Goal: Information Seeking & Learning: Learn about a topic

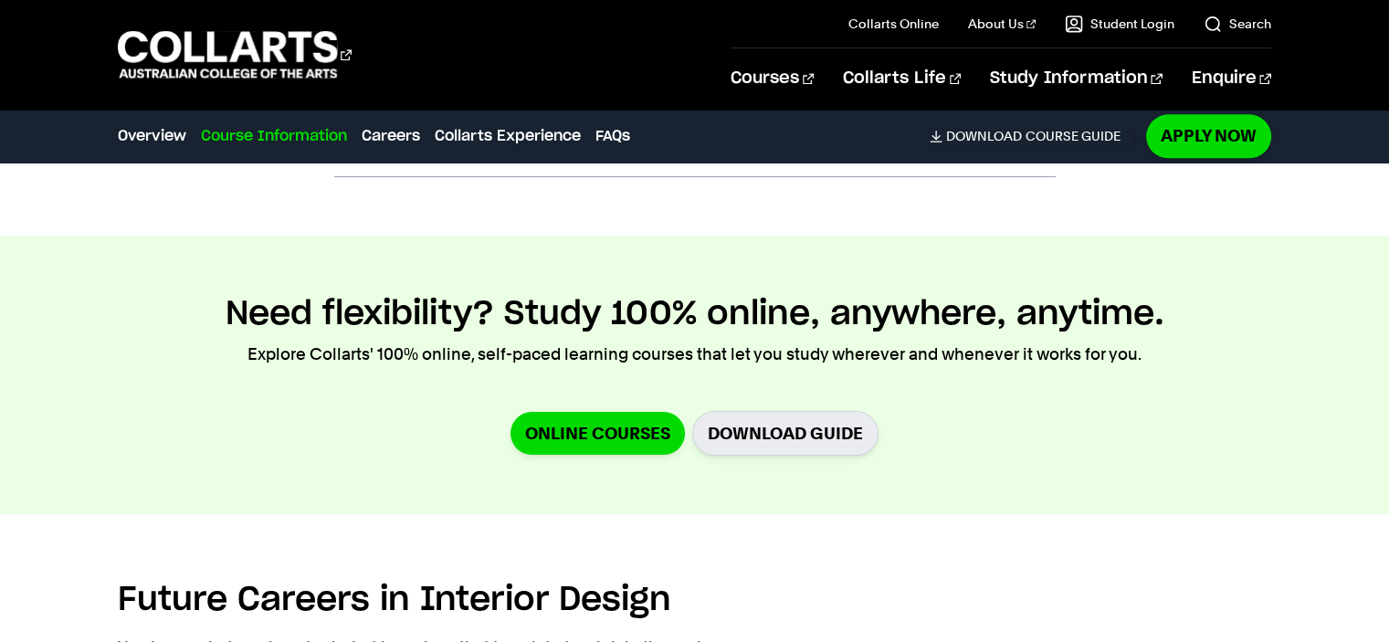
scroll to position [2374, 0]
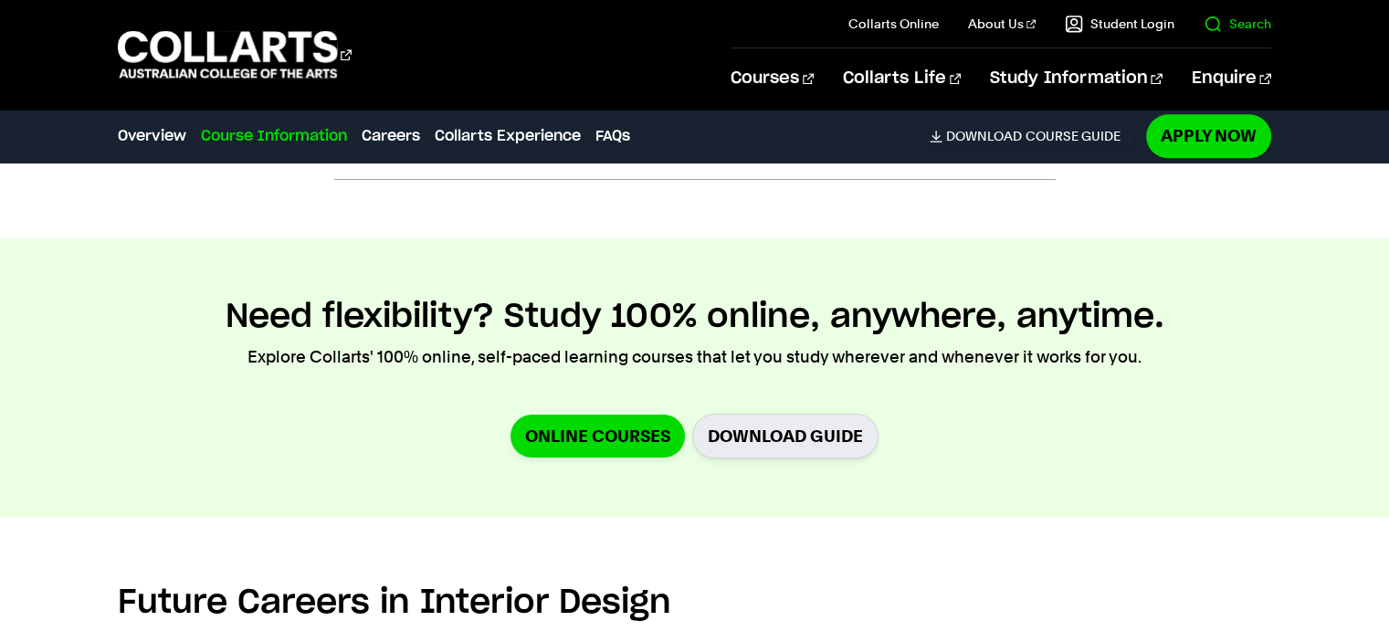
click at [1214, 24] on link "Search" at bounding box center [1237, 24] width 68 height 18
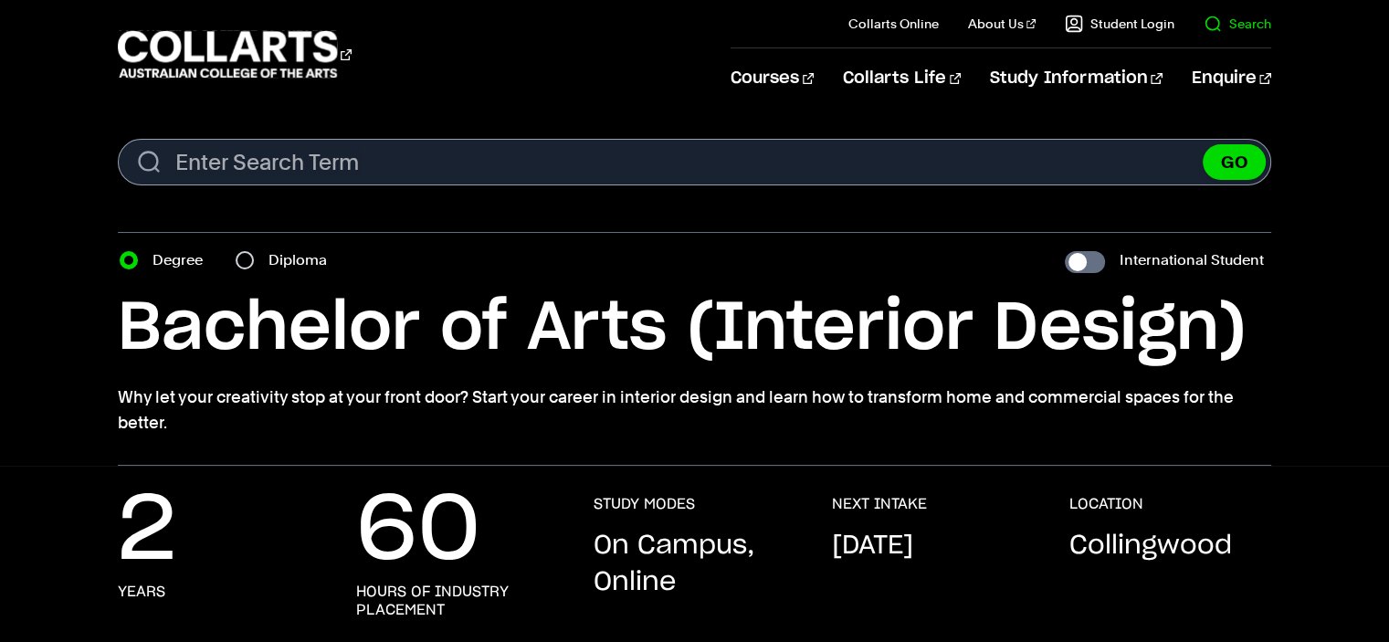
click at [1225, 21] on link "Search" at bounding box center [1237, 24] width 68 height 18
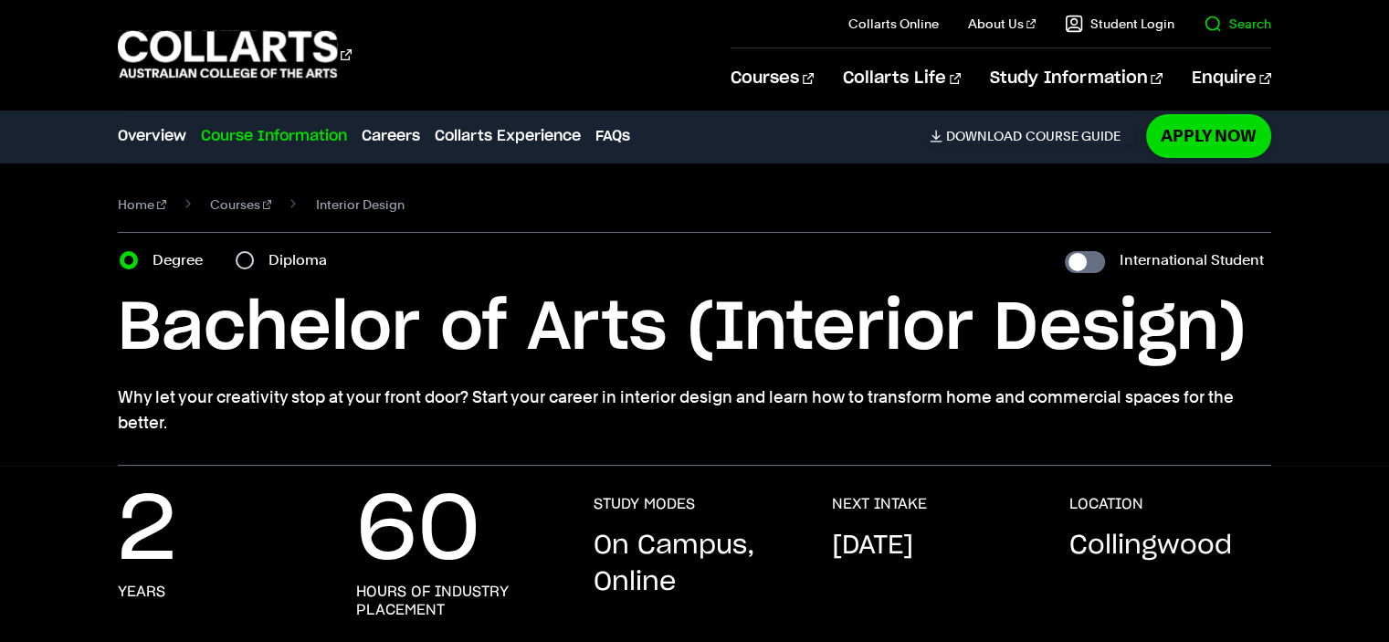
click at [1225, 21] on link "Search" at bounding box center [1237, 24] width 68 height 18
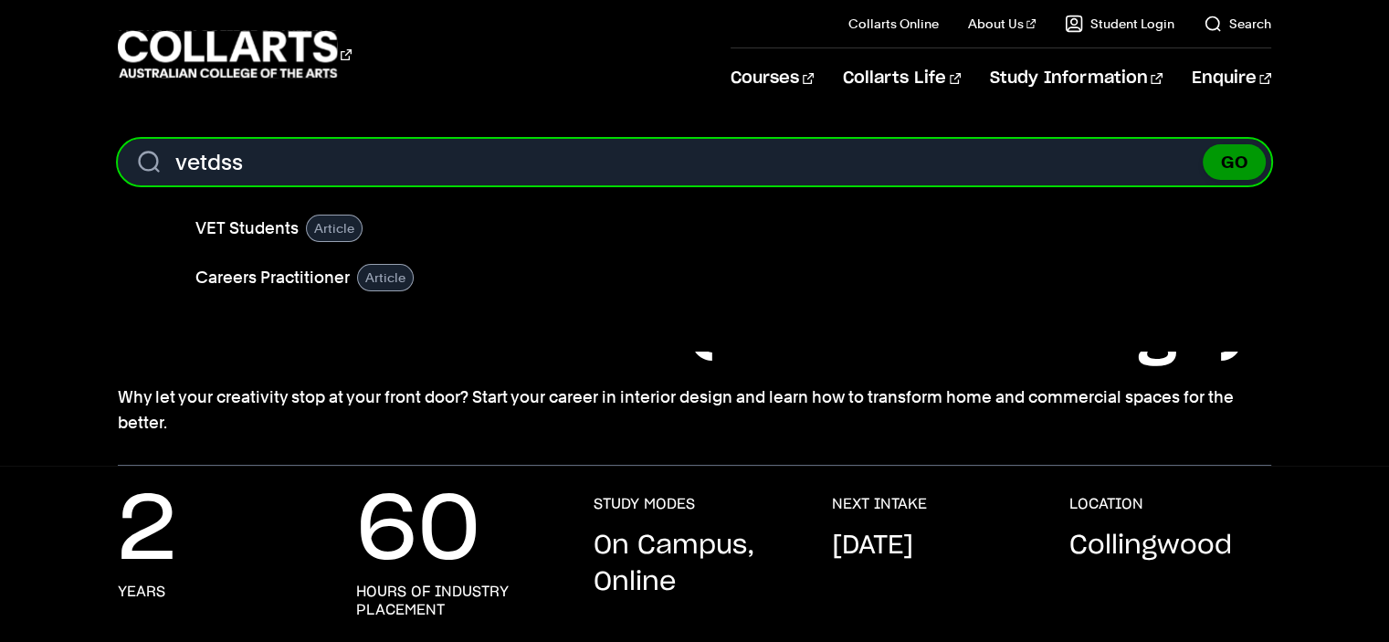
type input "vetdss"
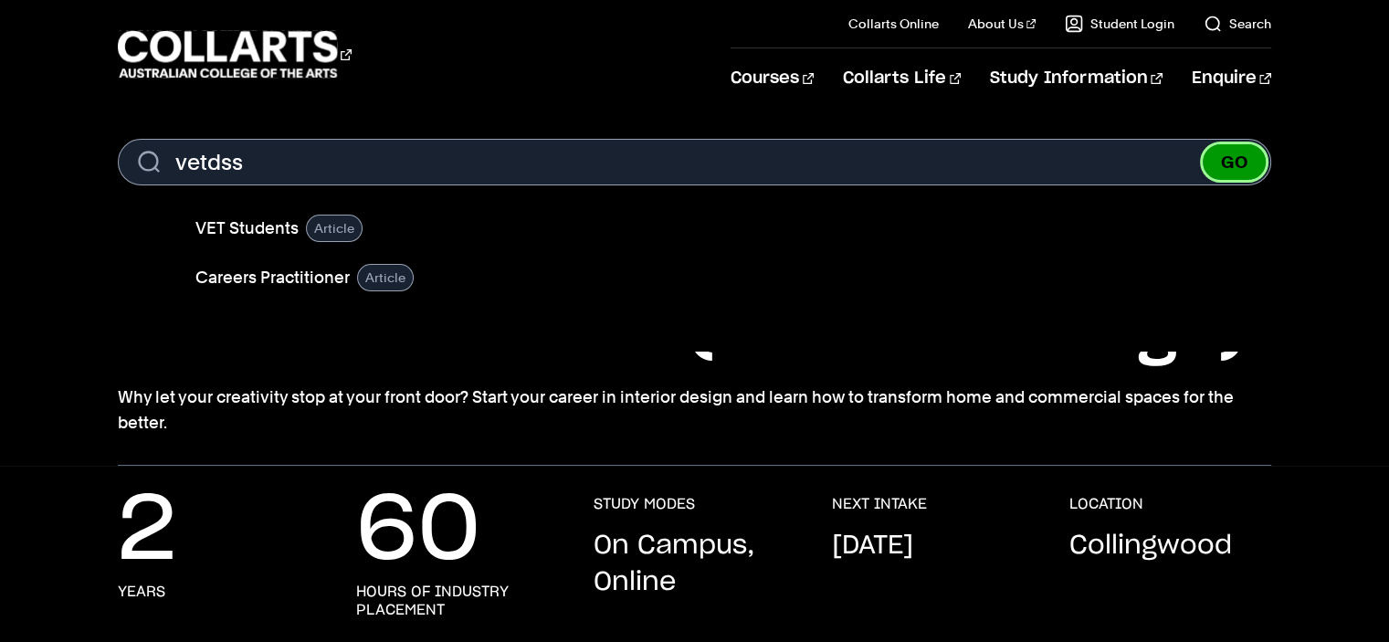
click at [1242, 164] on button "GO" at bounding box center [1233, 162] width 63 height 36
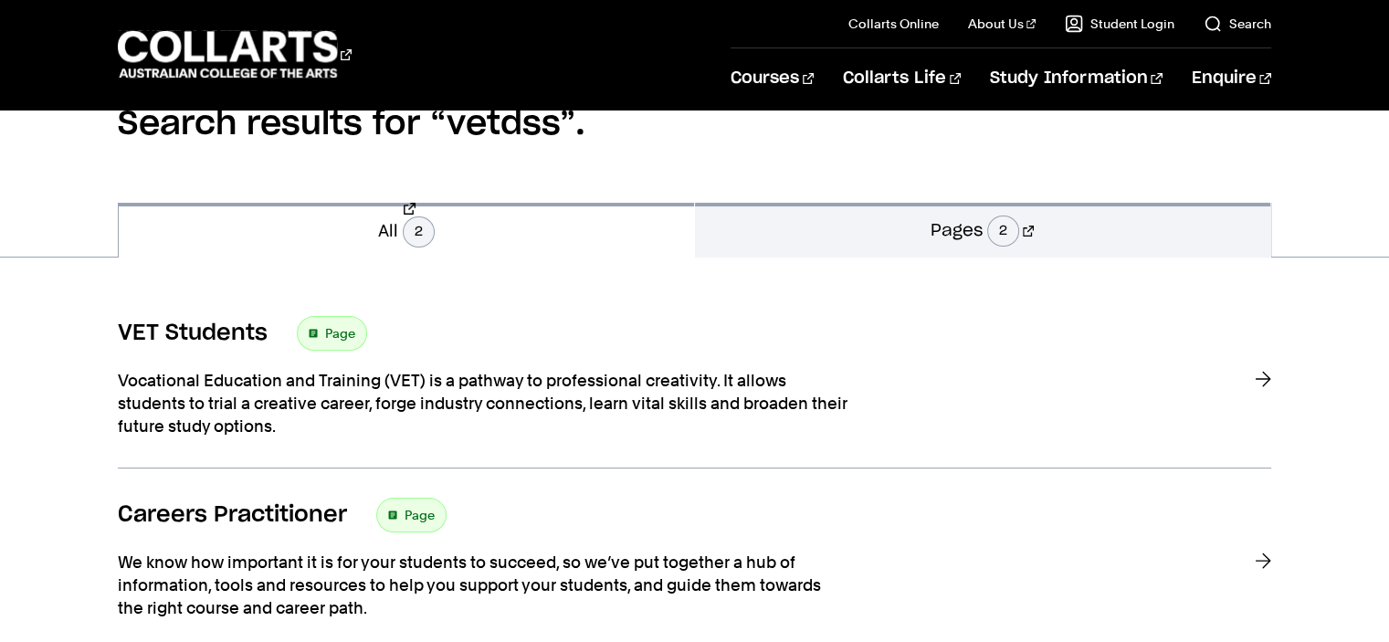
click at [234, 401] on p "Vocational Education and Training (VET) is a pathway to professional creativity…" at bounding box center [483, 403] width 730 height 69
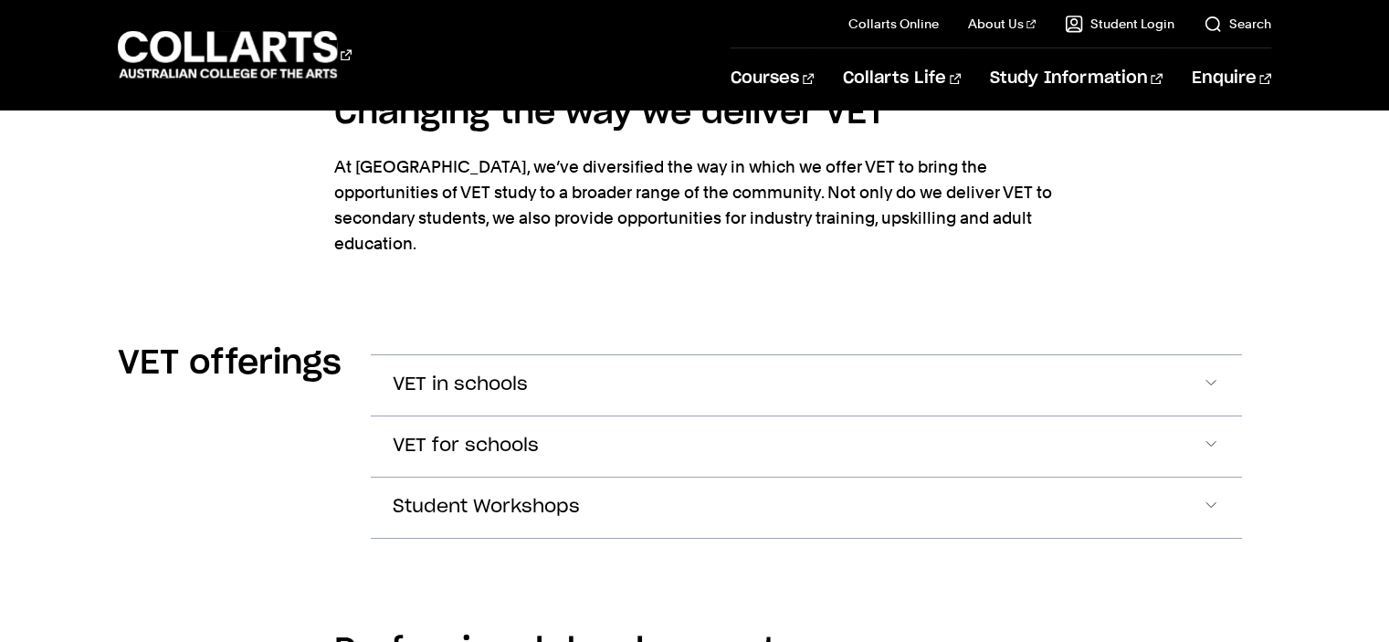
scroll to position [2282, 0]
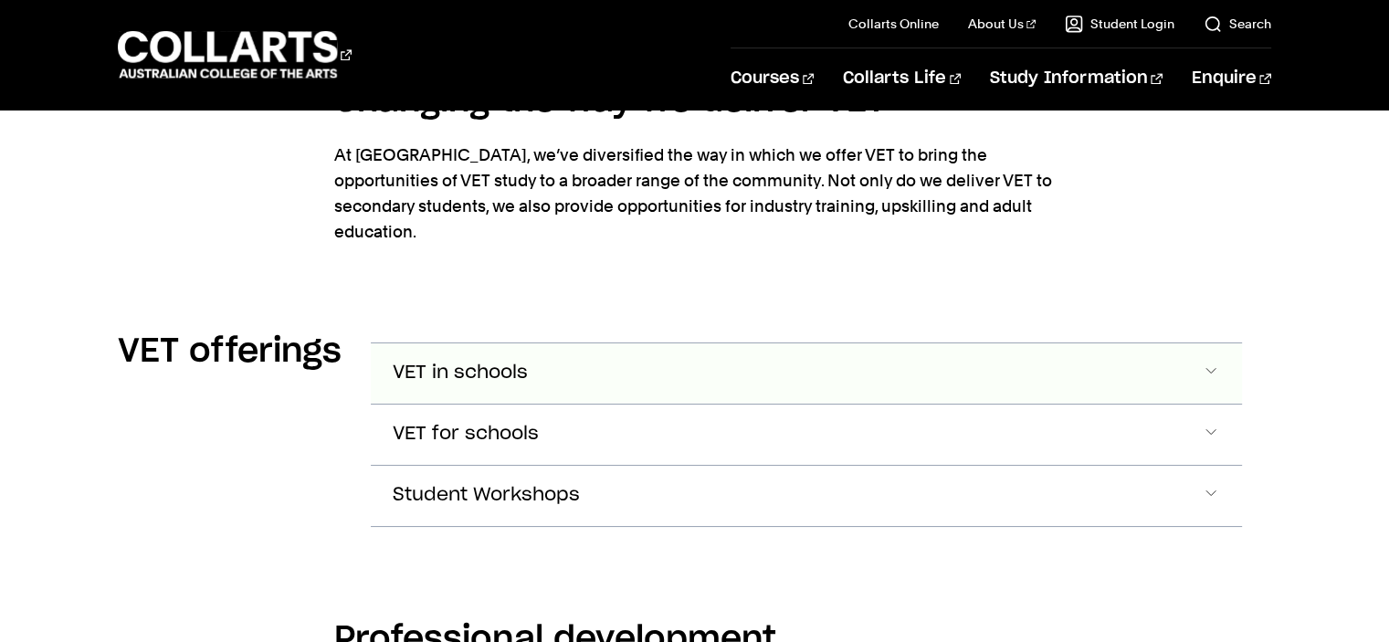
click at [529, 345] on button "VET in schools" at bounding box center [806, 373] width 870 height 60
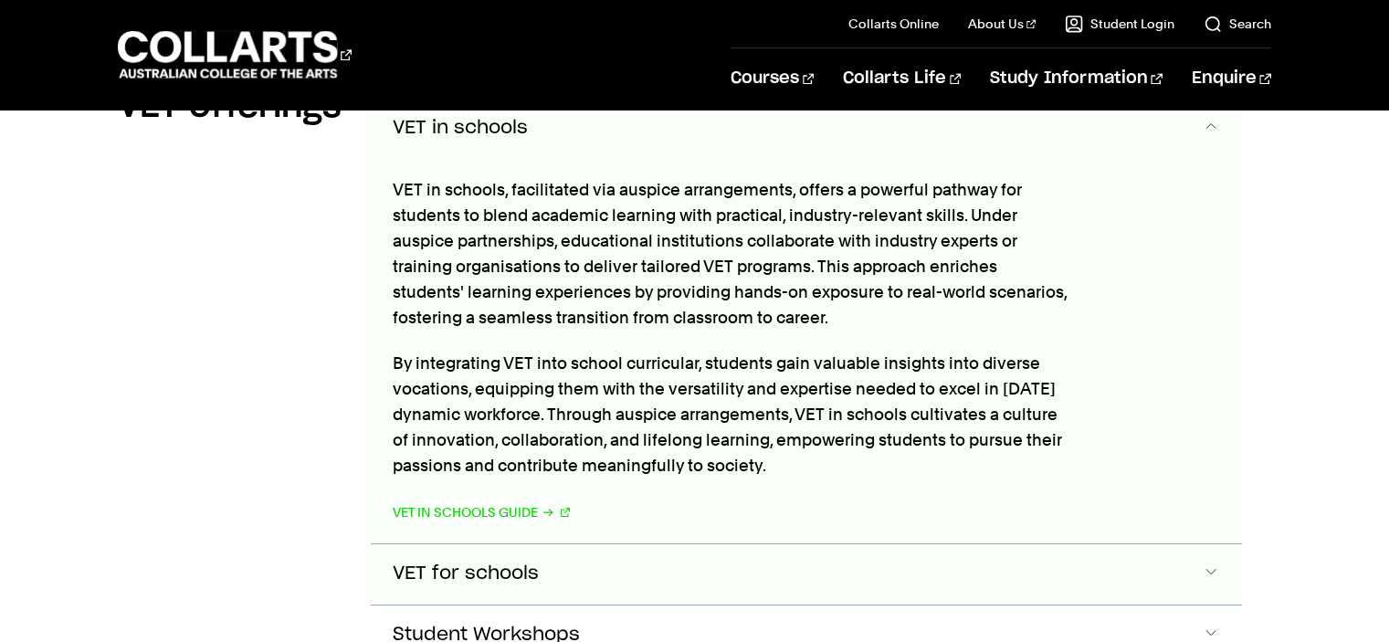
click at [495, 159] on button "VET for schools" at bounding box center [806, 129] width 870 height 60
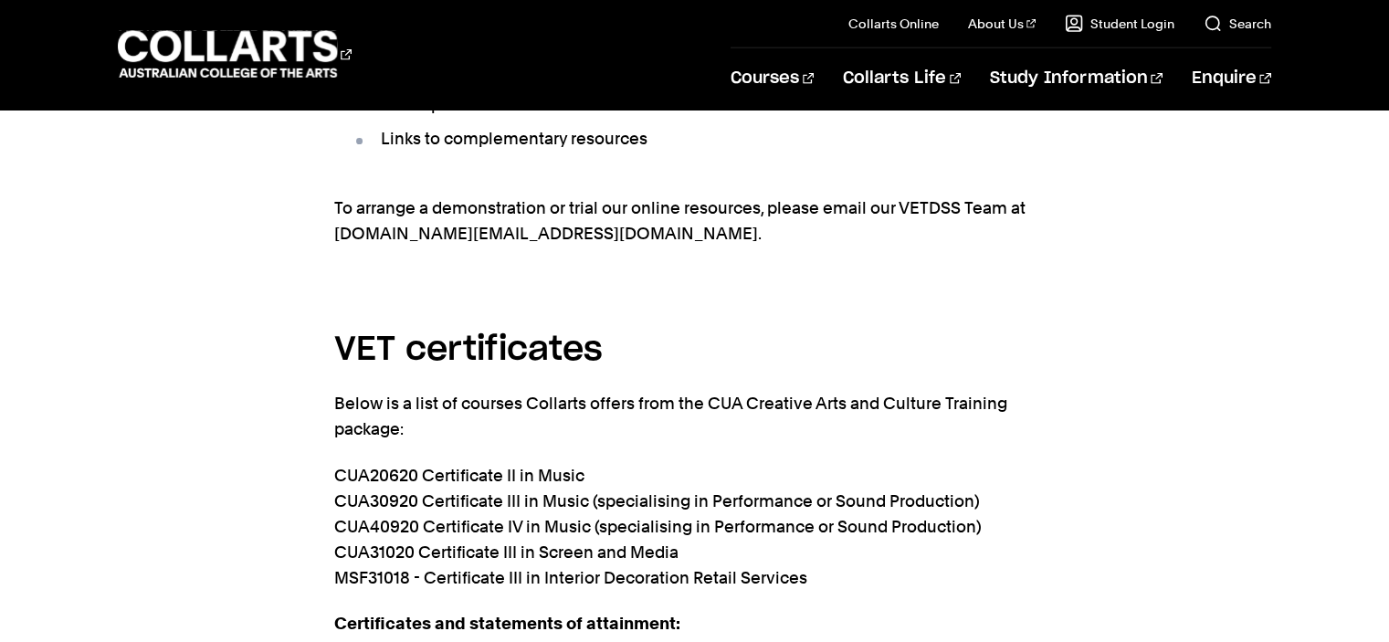
scroll to position [4432, 0]
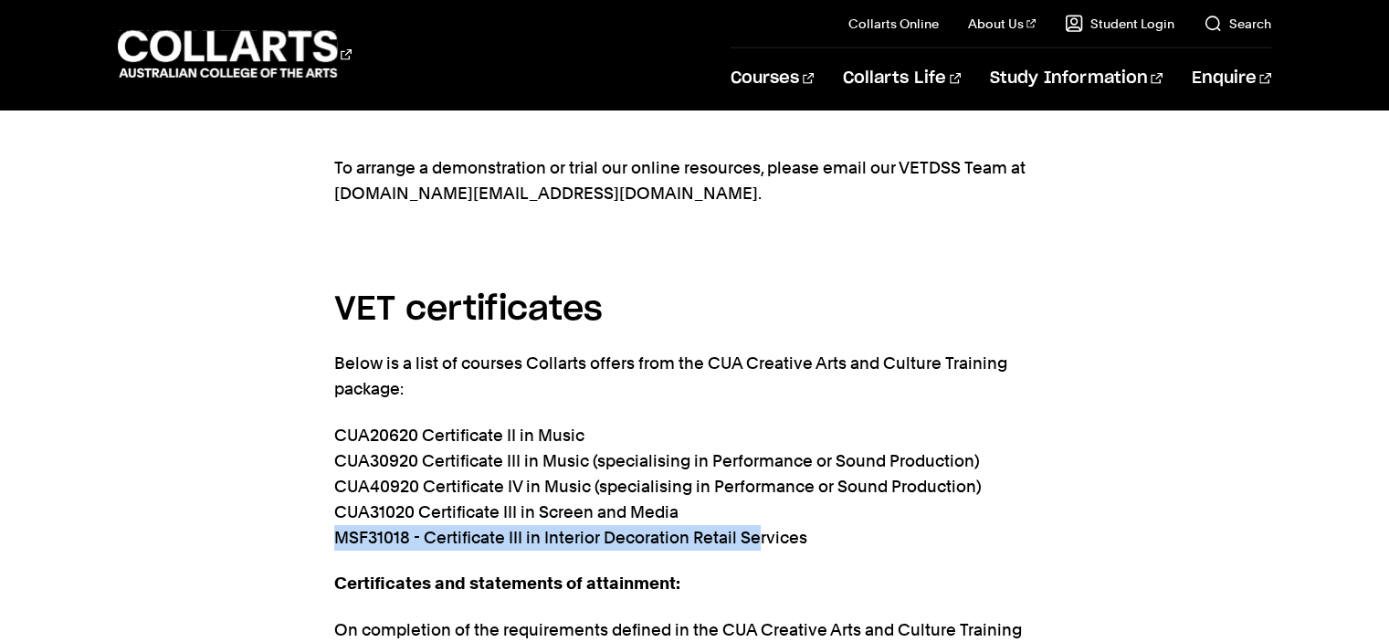
drag, startPoint x: 758, startPoint y: 508, endPoint x: 323, endPoint y: 518, distance: 434.7
click at [323, 518] on div "VET certificates Below is a list of courses Collarts offers from the CUA Creati…" at bounding box center [694, 648] width 1389 height 784
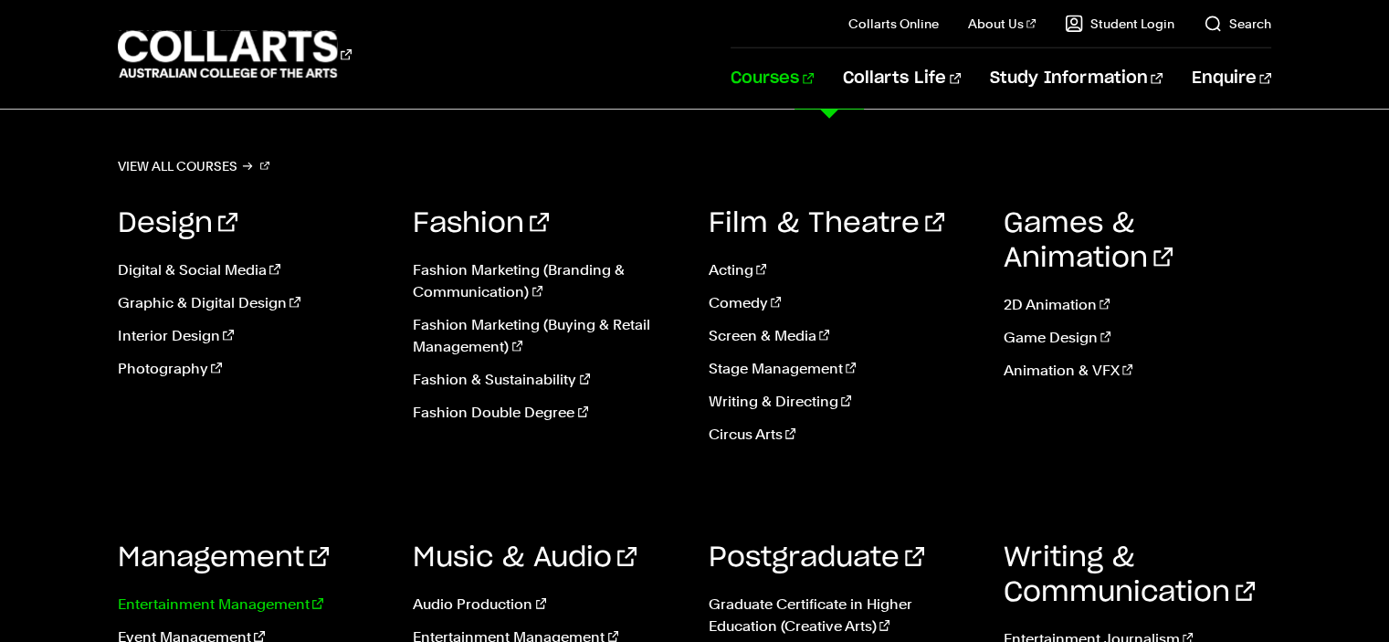
scroll to position [5710, 0]
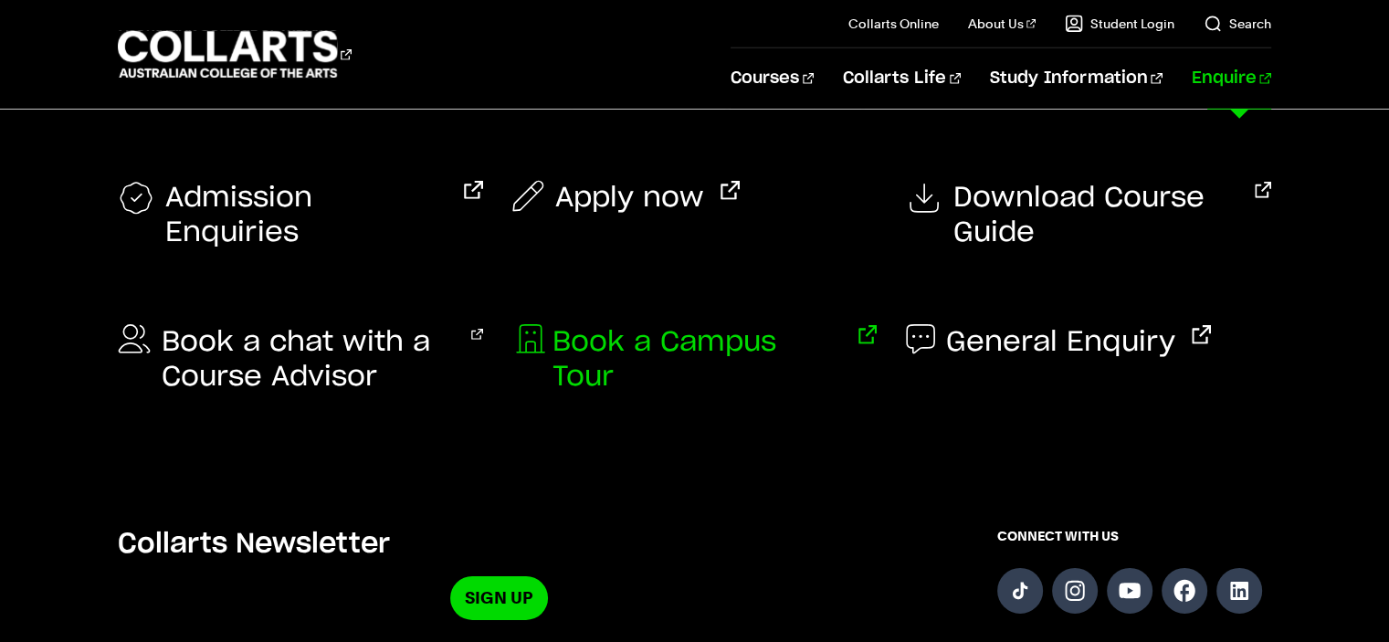
click at [714, 342] on span "Book a Campus Tour" at bounding box center [696, 359] width 289 height 69
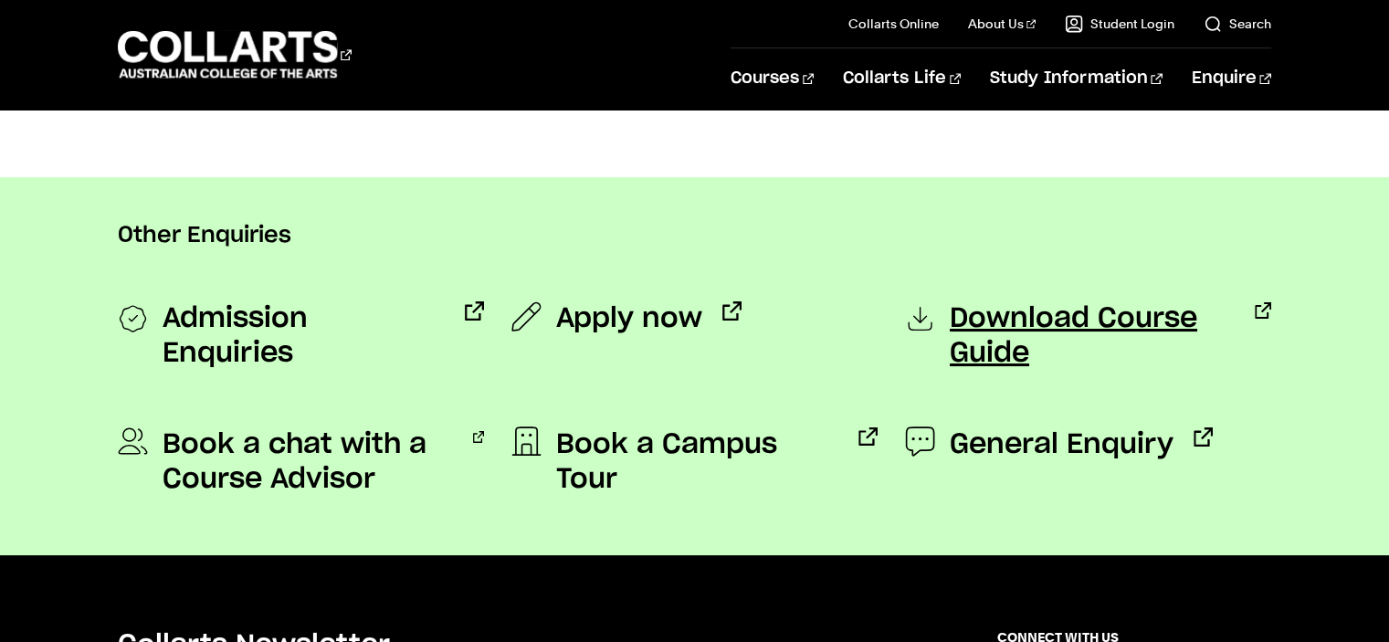
scroll to position [1639, 0]
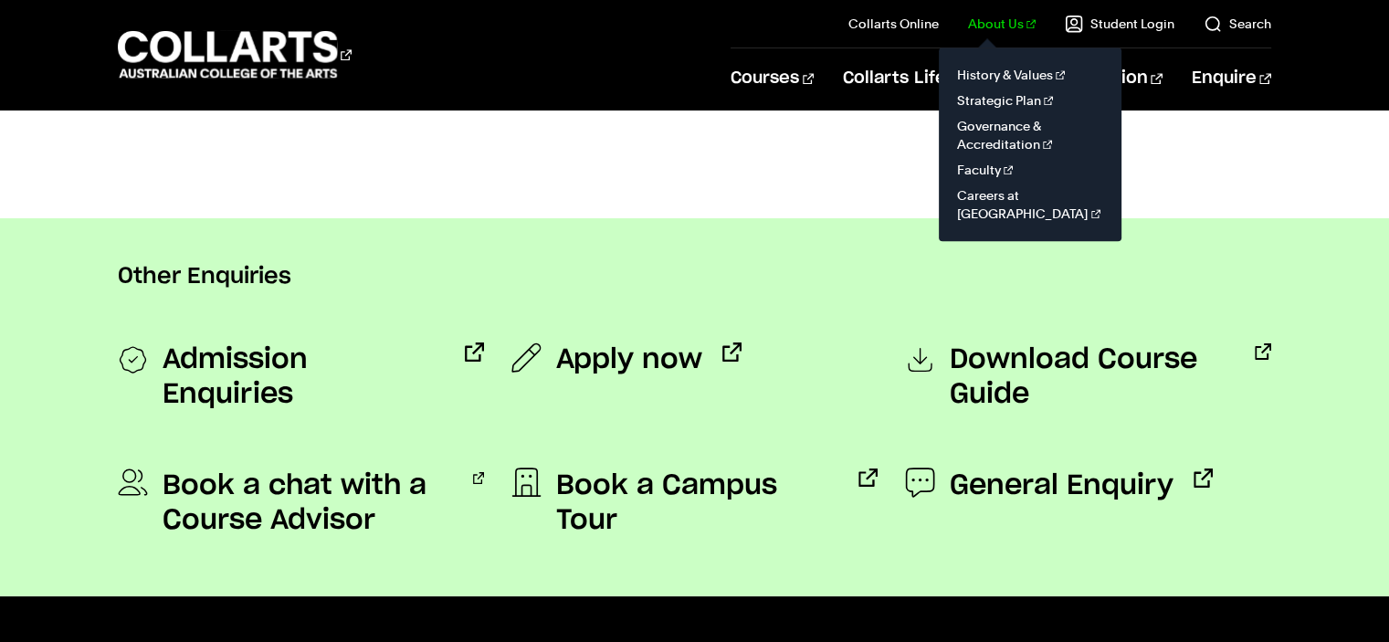
click at [1015, 21] on link "About Us" at bounding box center [1002, 24] width 68 height 18
